Goal: Find specific page/section: Find specific page/section

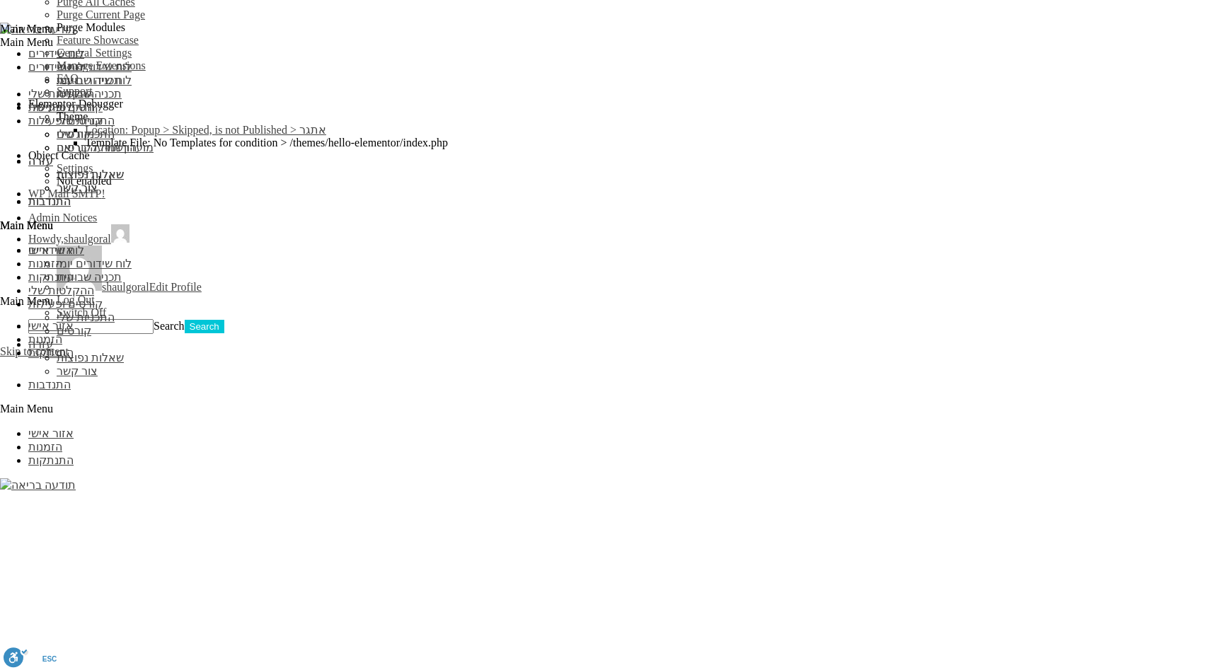
scroll to position [1196, 0]
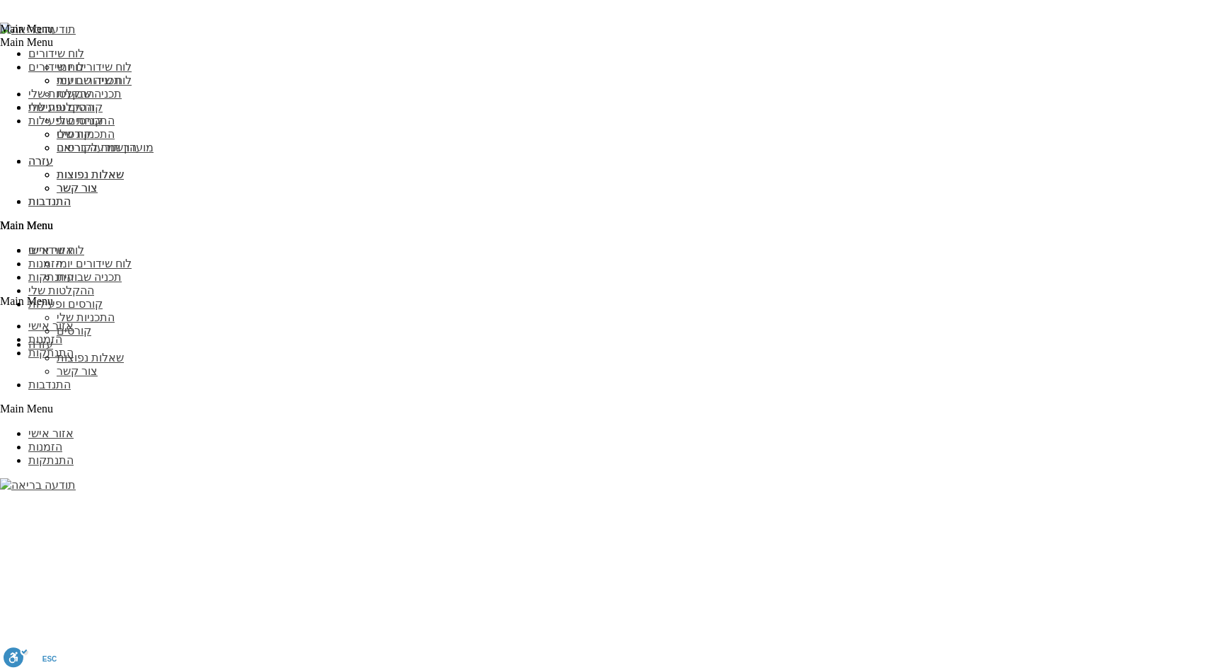
scroll to position [1224, 0]
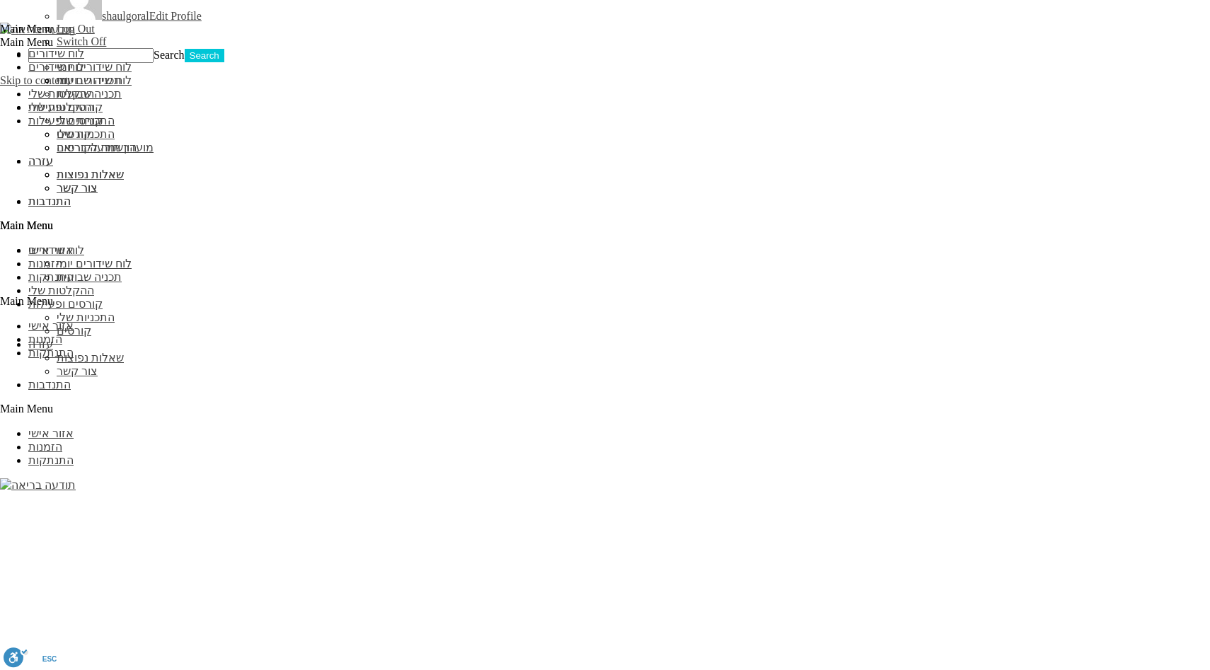
scroll to position [1329, 0]
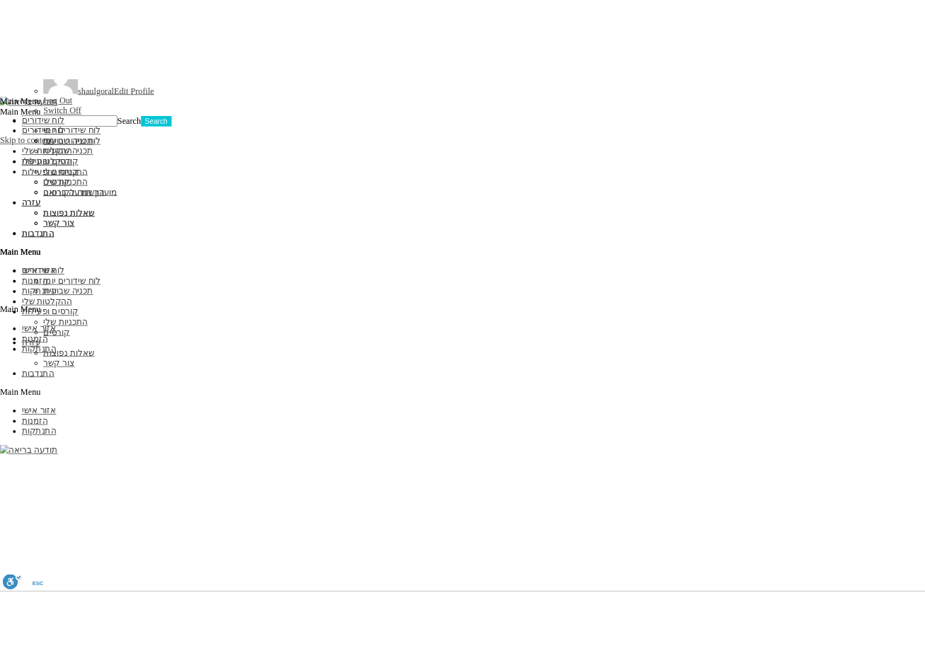
scroll to position [1272, 0]
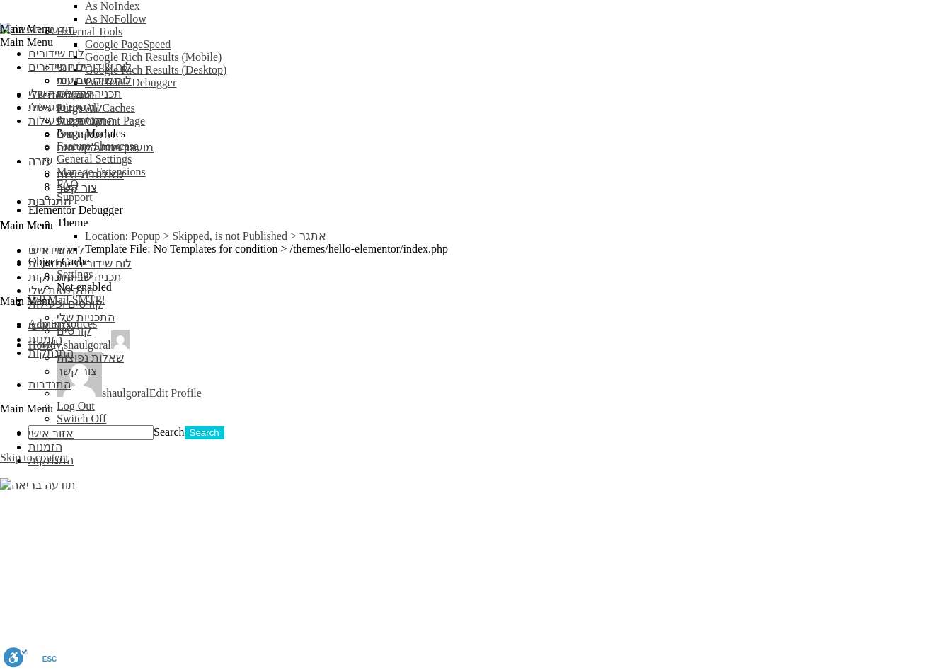
scroll to position [1125, 0]
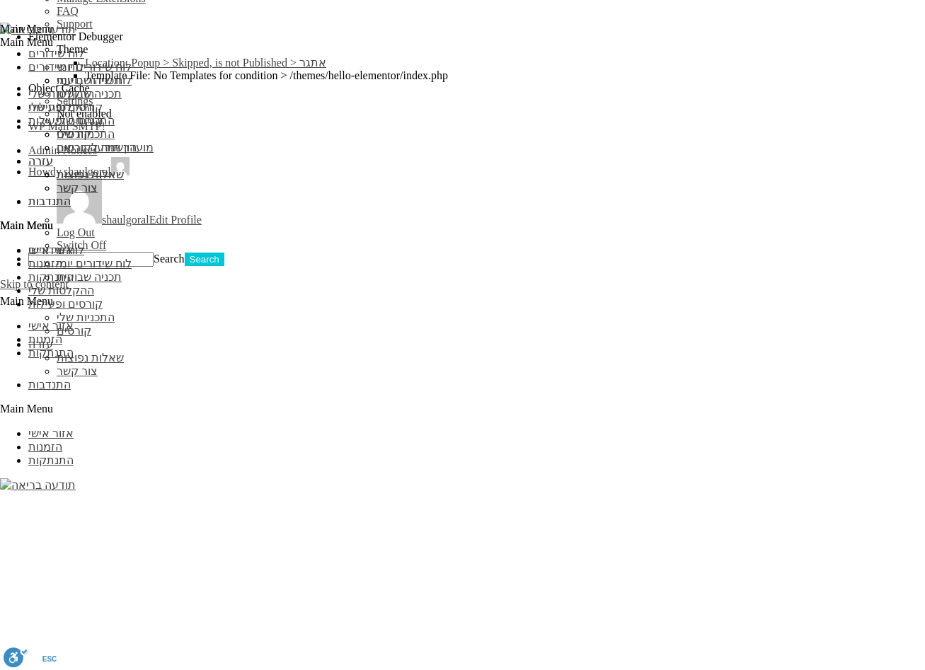
type input "f"
type input "כ"
type input "מ"
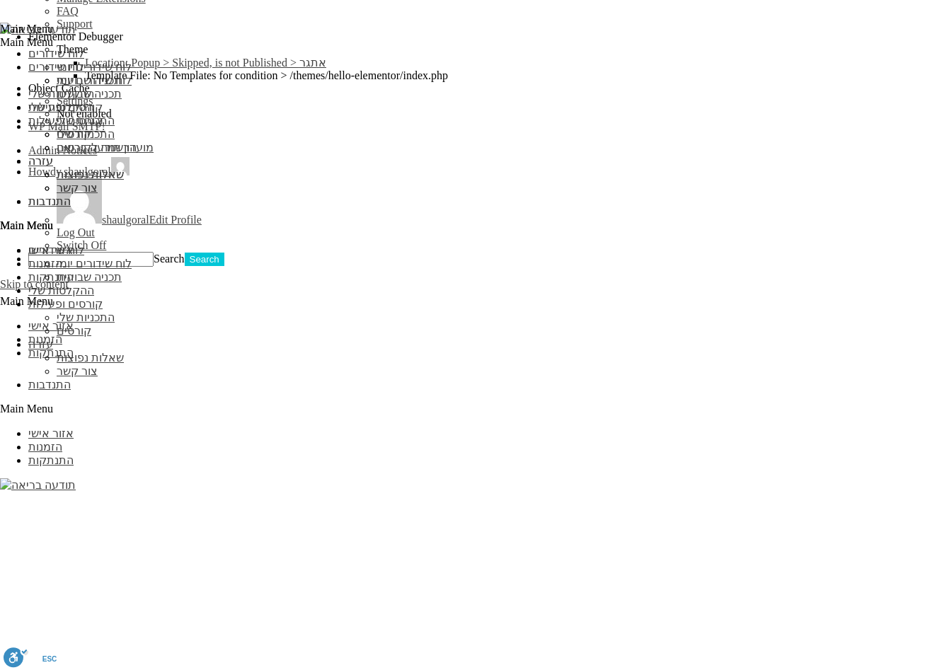
type input "מיכל"
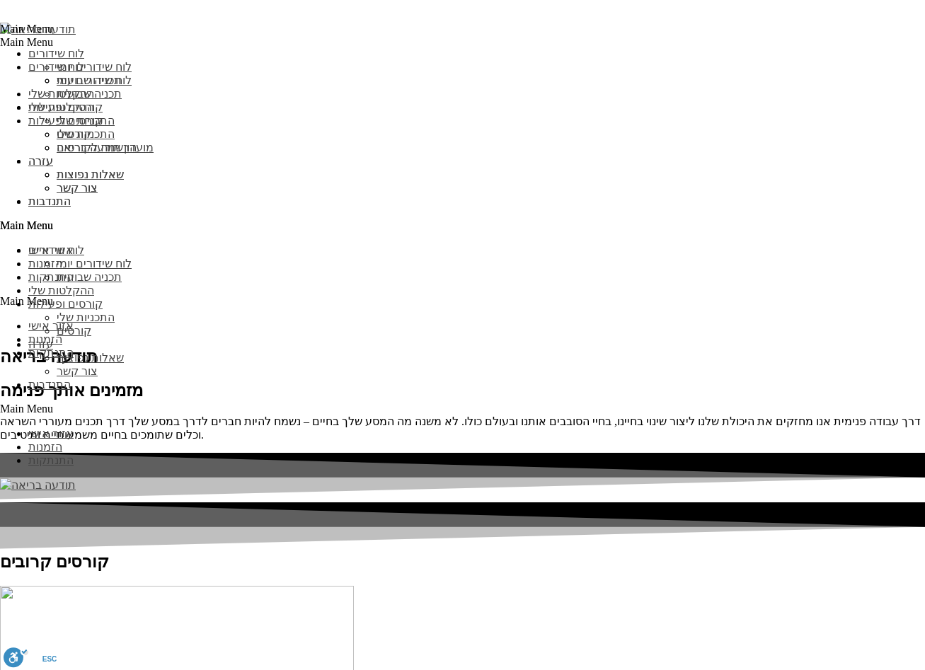
scroll to position [1933, 0]
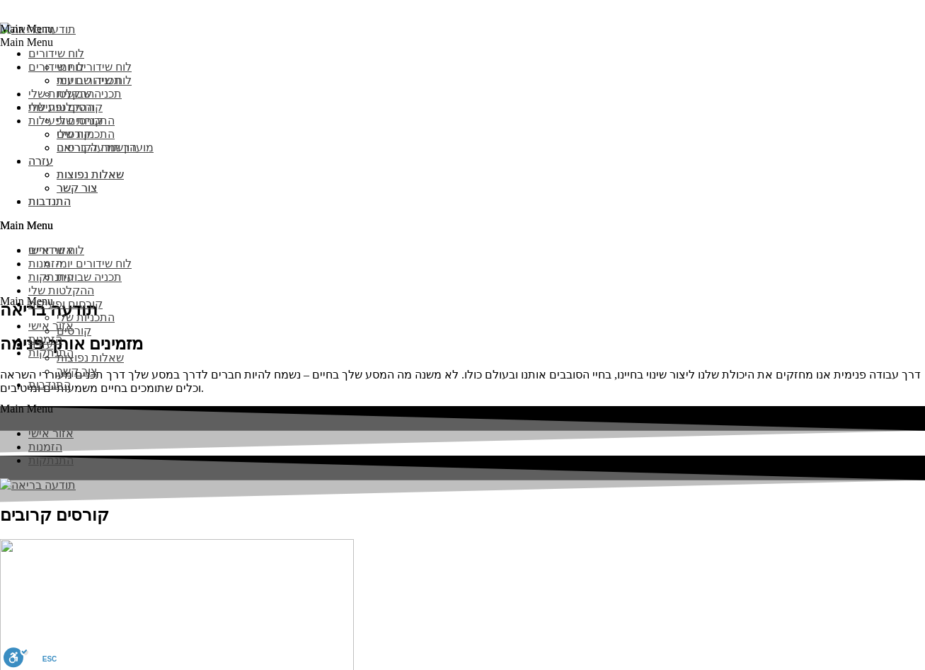
type input "עדכן"
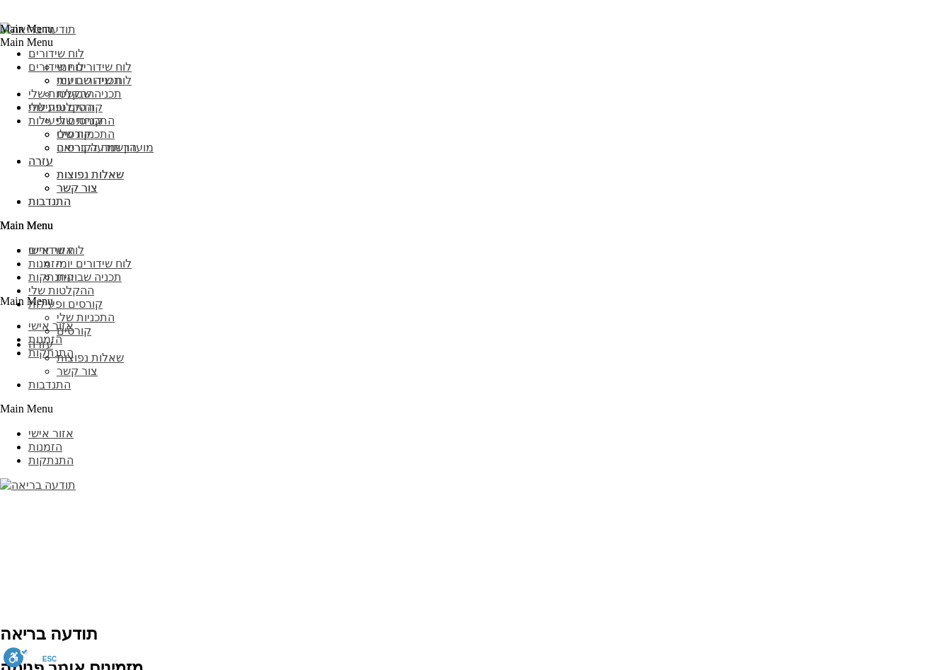
scroll to position [1394, 0]
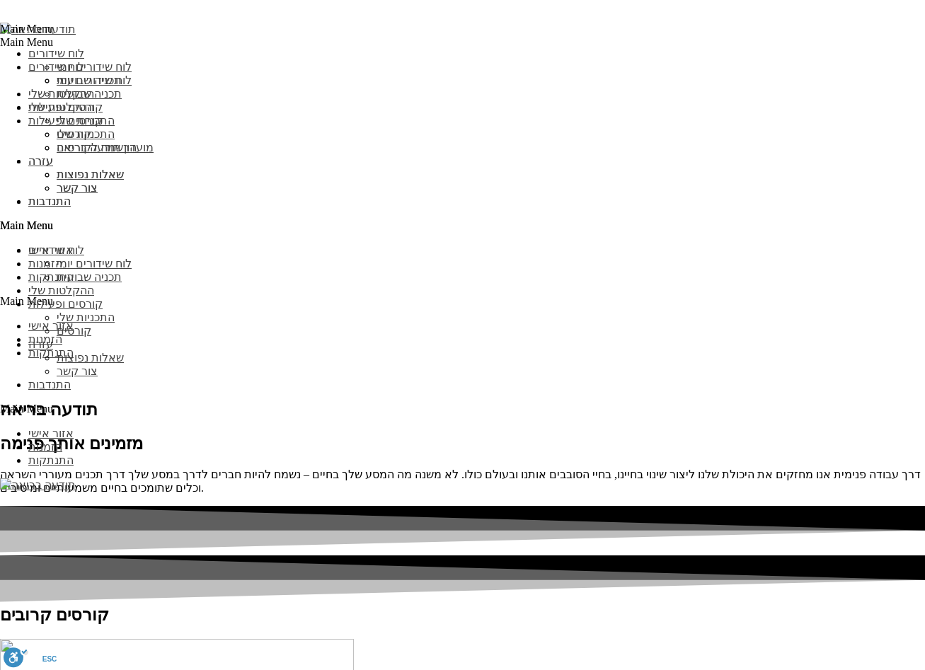
scroll to position [1906, 0]
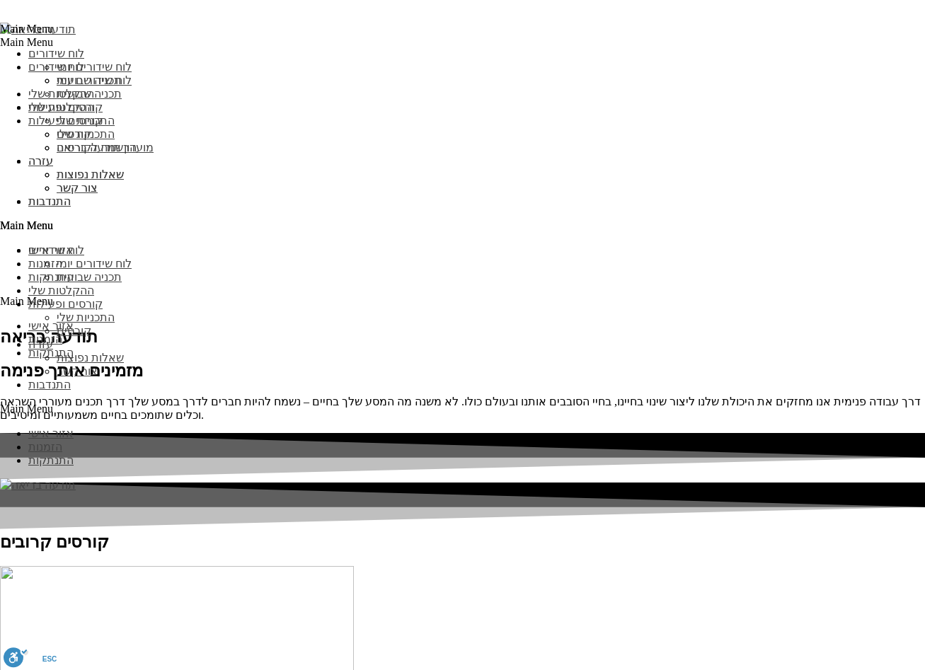
type input "עדכן"
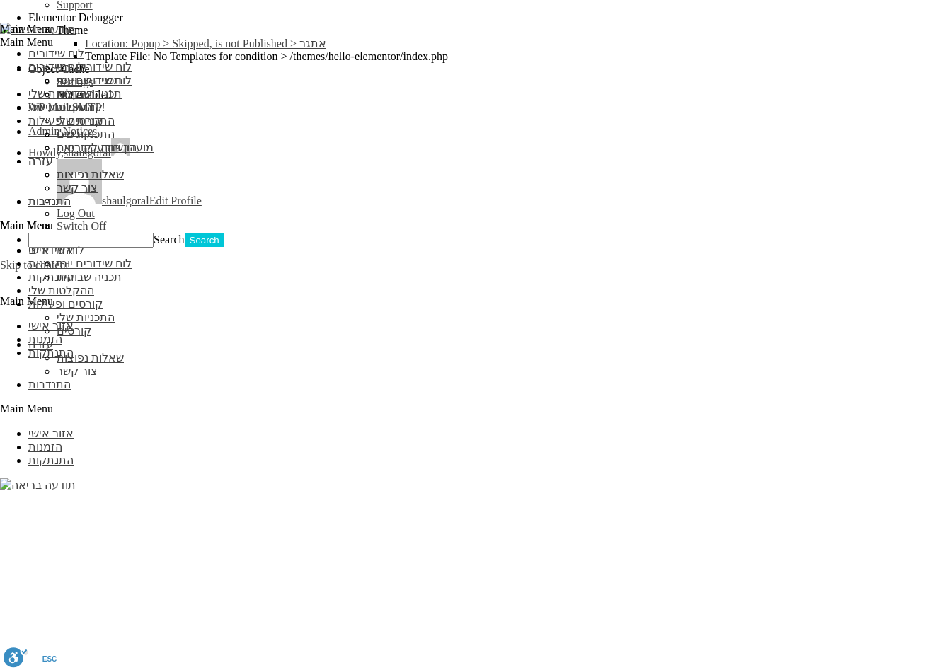
scroll to position [1331, 0]
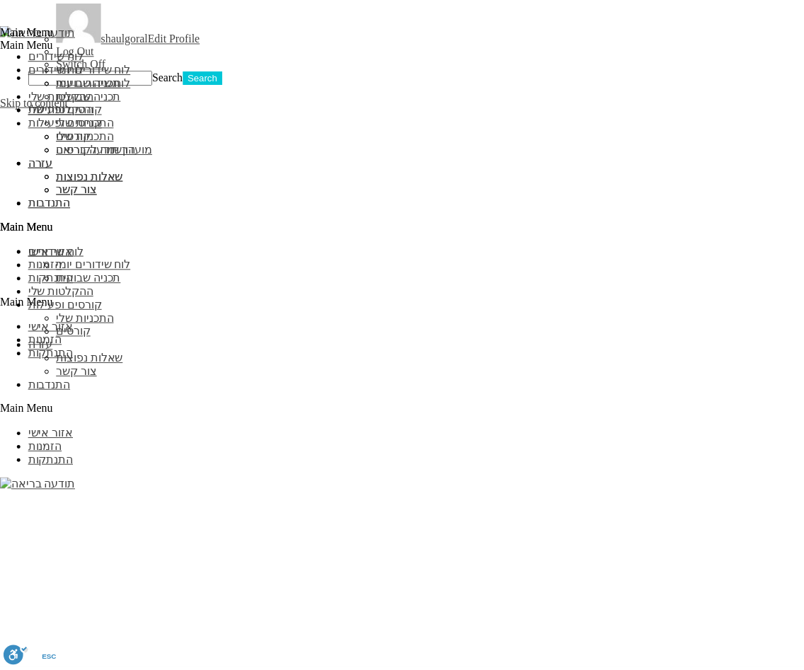
scroll to position [1306, 0]
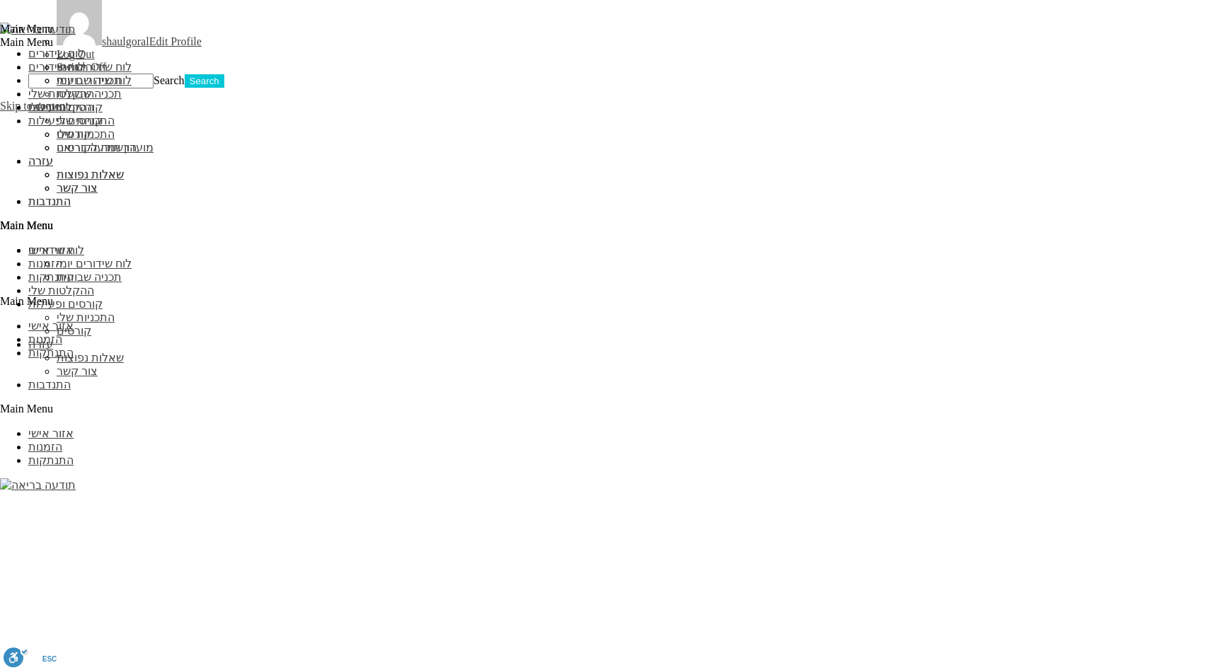
scroll to position [1306, 0]
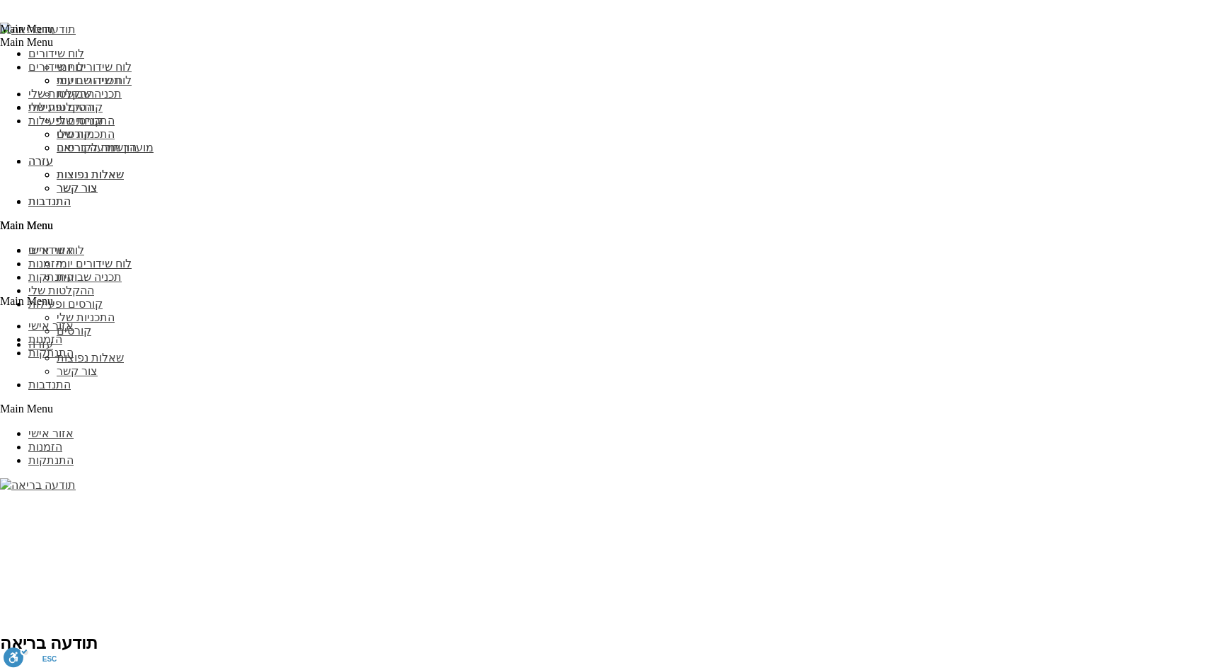
scroll to position [2158, 0]
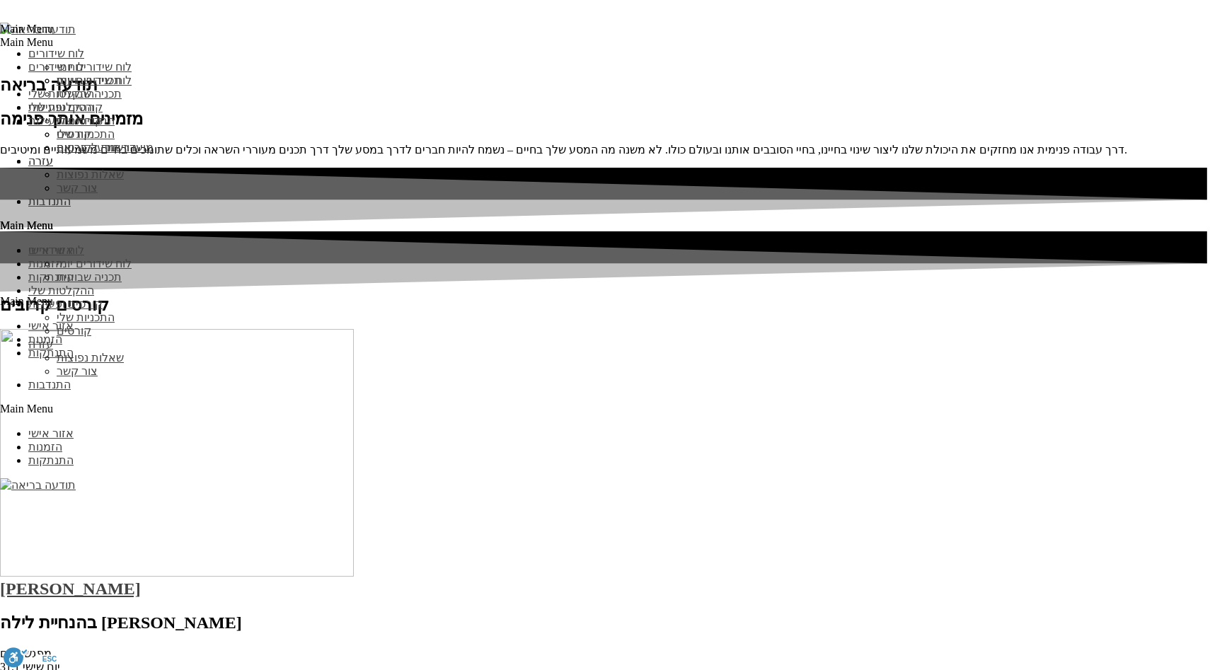
type input "עדכן"
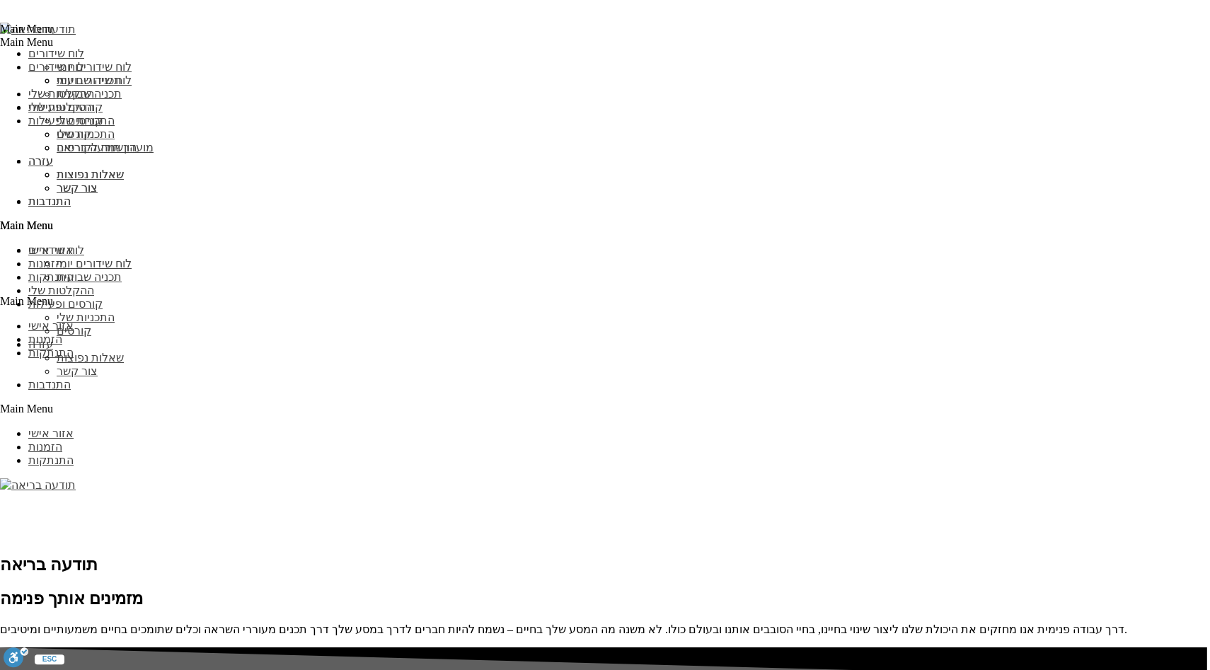
scroll to position [1660, 0]
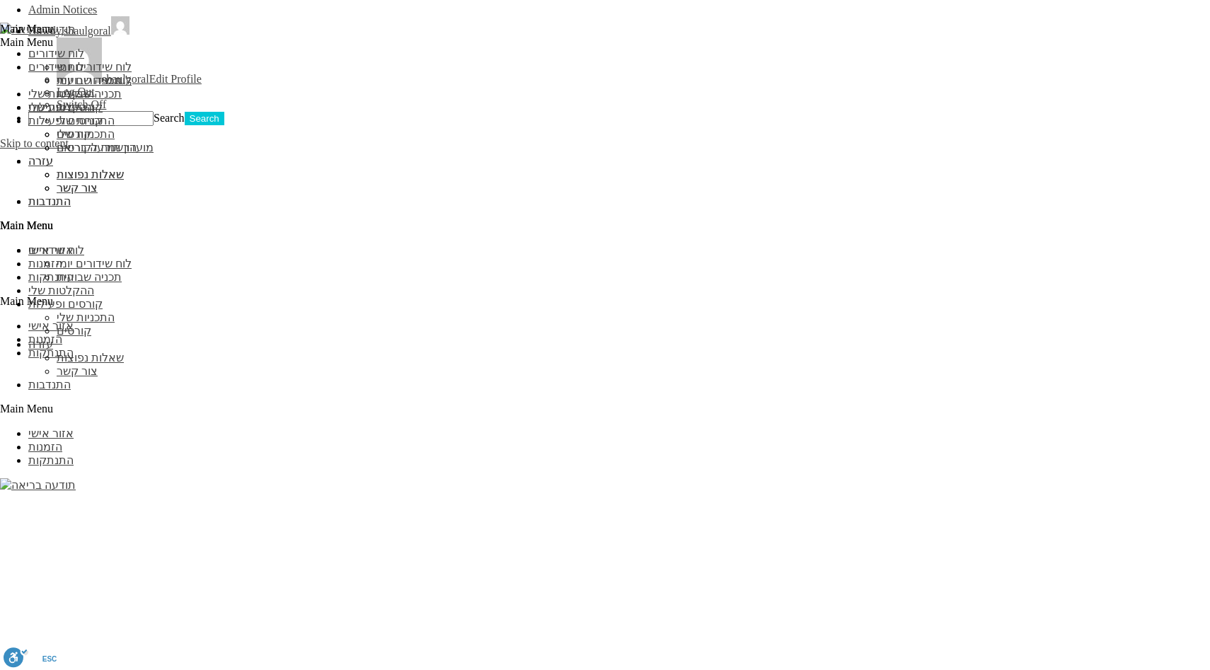
scroll to position [1226, 0]
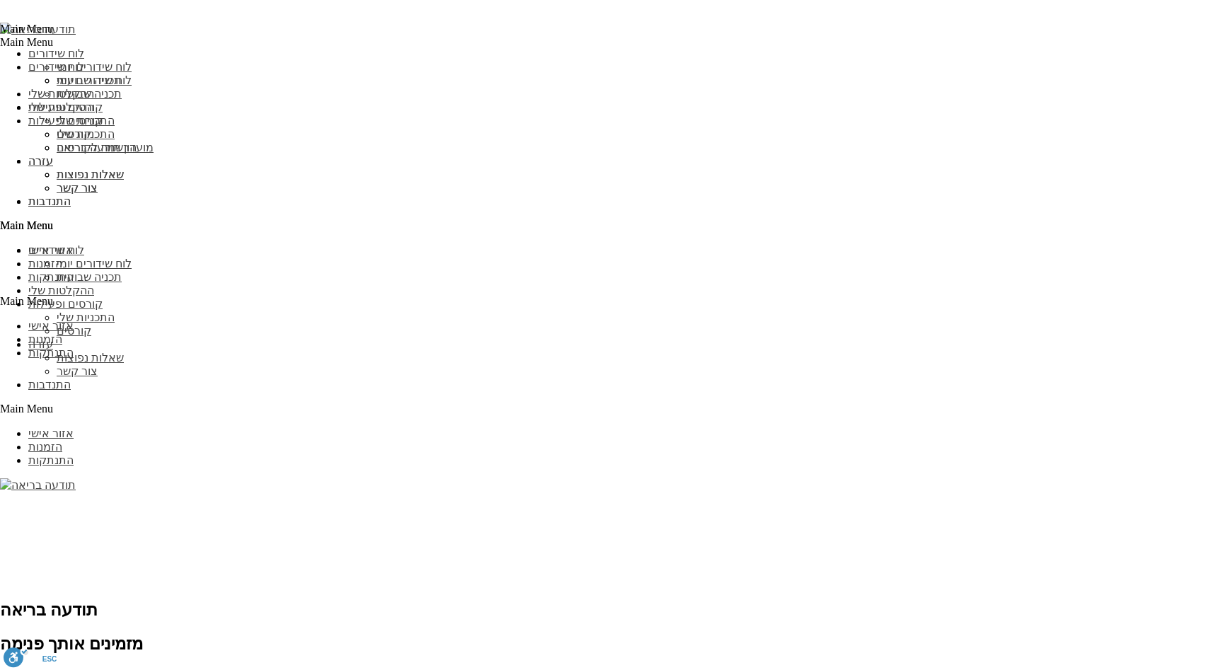
scroll to position [1226, 0]
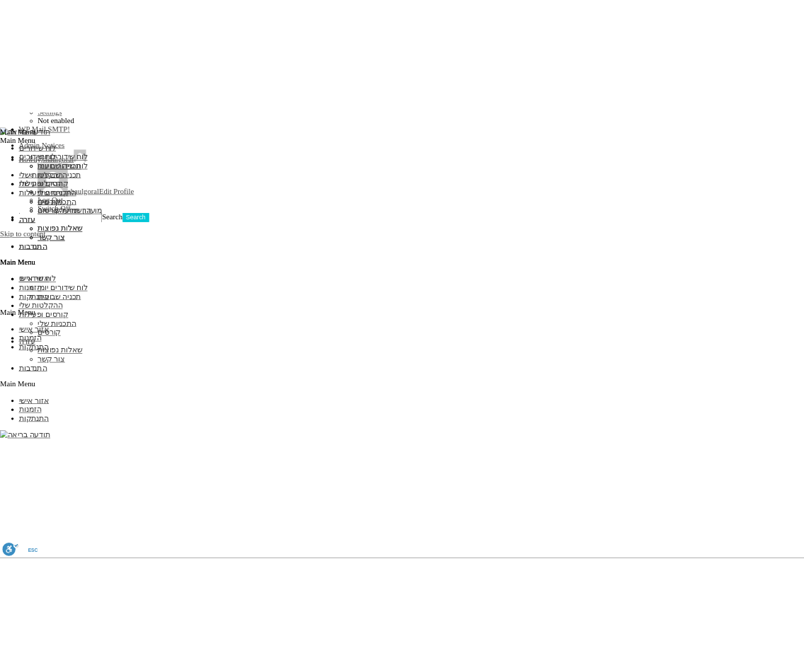
scroll to position [1144, 0]
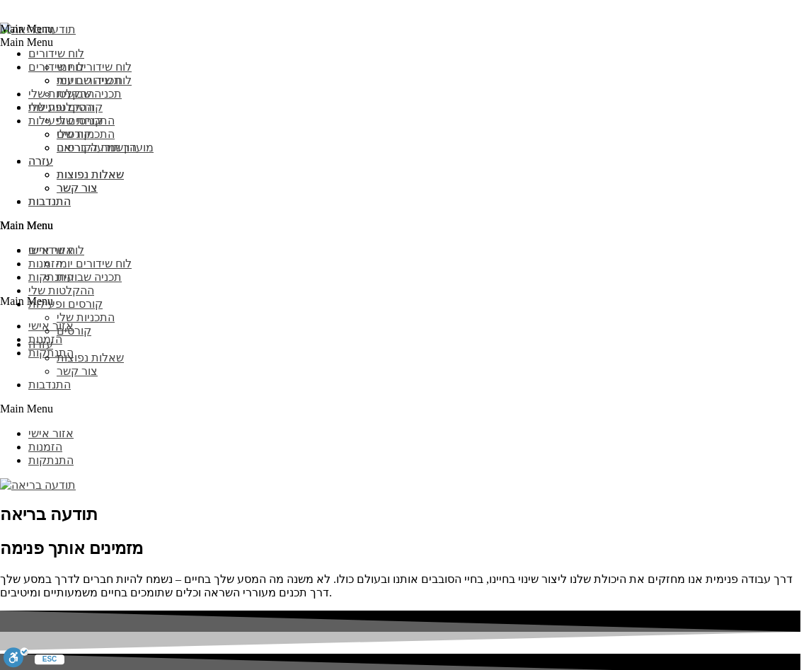
scroll to position [1144, 0]
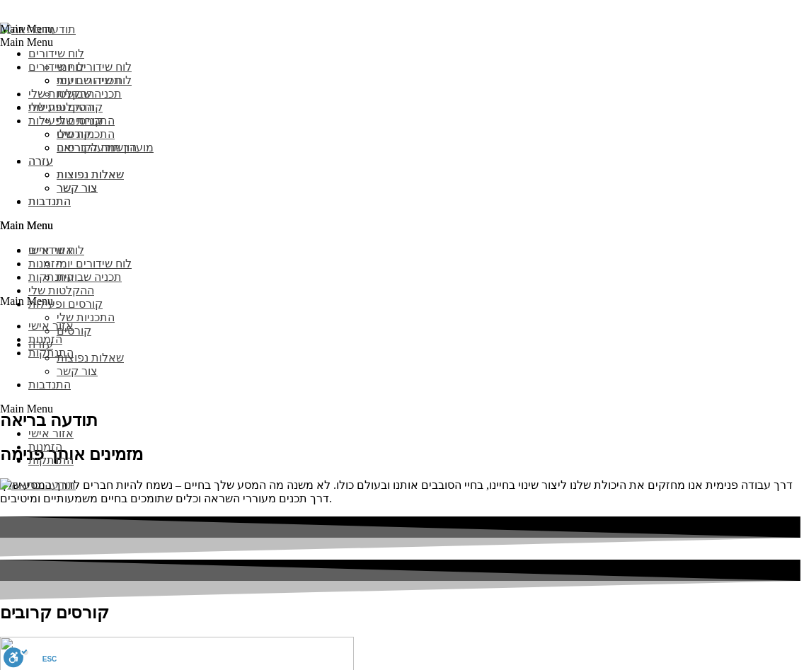
scroll to position [1144, 0]
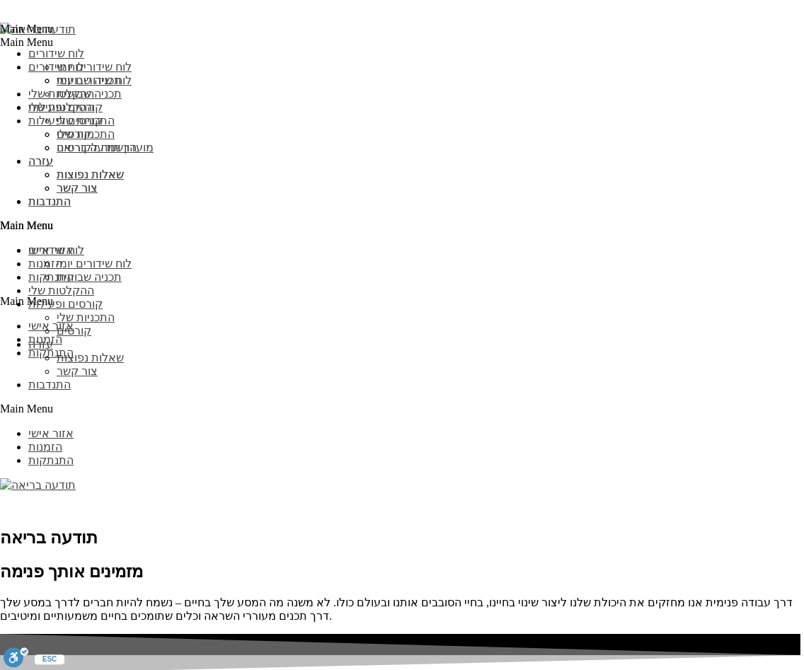
scroll to position [1845, 0]
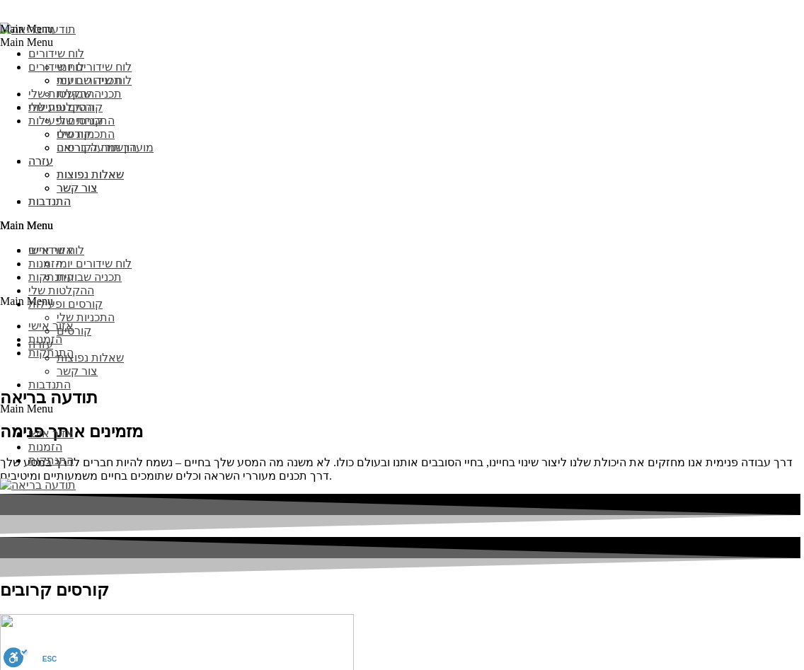
type input "עדכן"
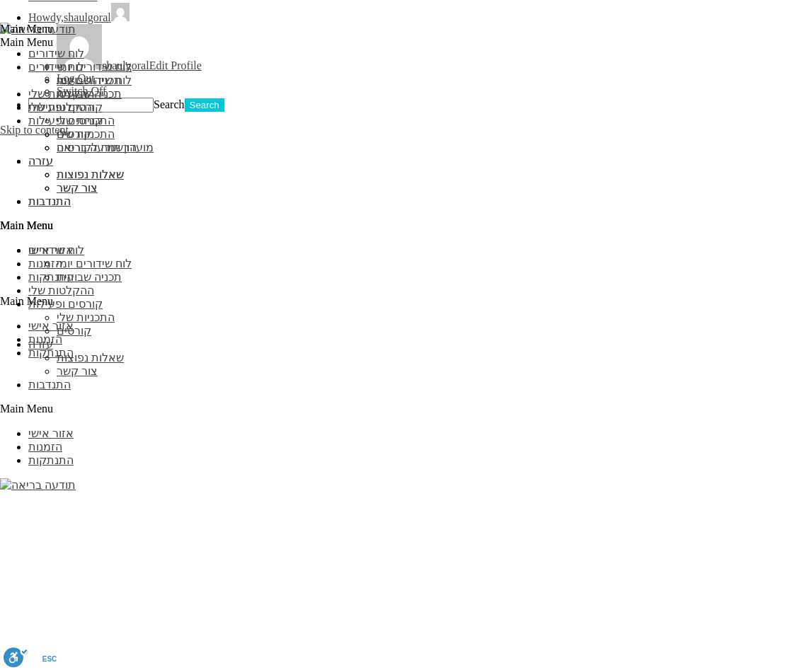
scroll to position [1203, 0]
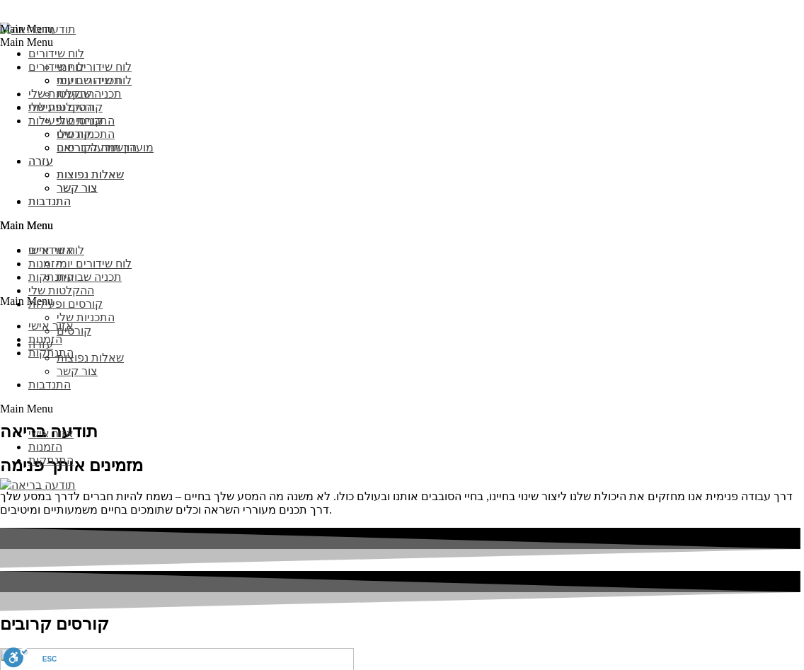
scroll to position [2012, 0]
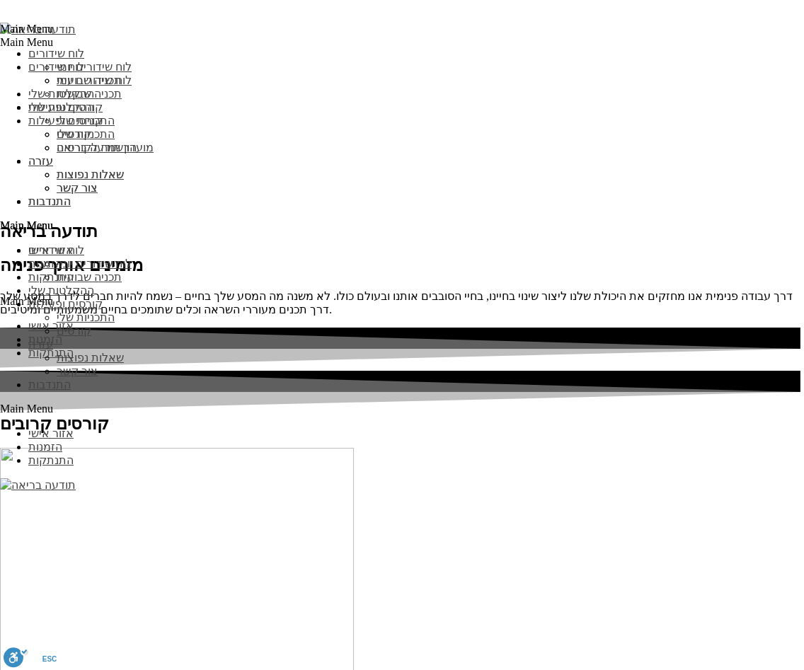
type input "עדכן"
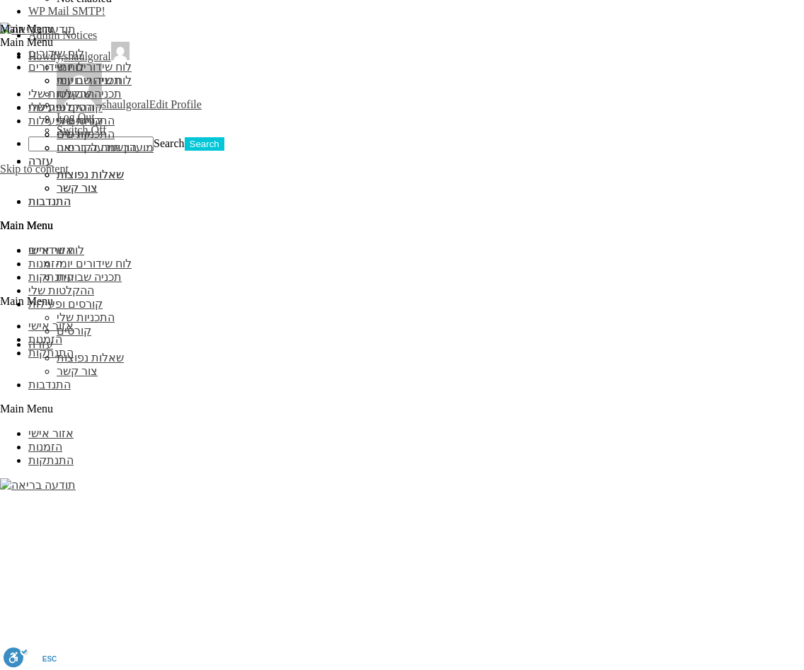
scroll to position [1219, 0]
